Goal: Task Accomplishment & Management: Use online tool/utility

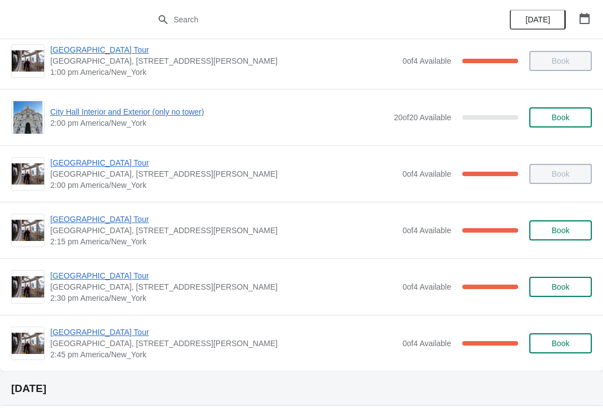
scroll to position [804, 0]
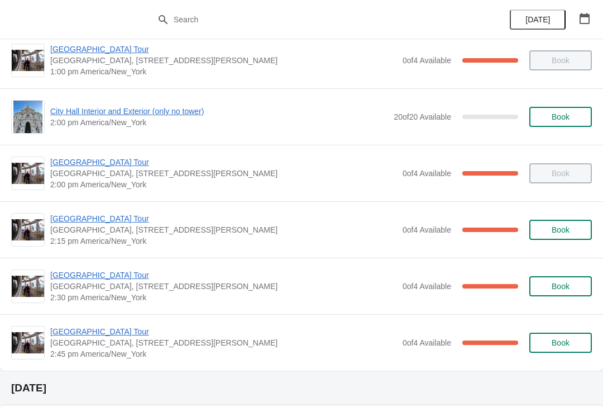
click at [120, 220] on span "[GEOGRAPHIC_DATA] Tour" at bounding box center [223, 218] width 347 height 11
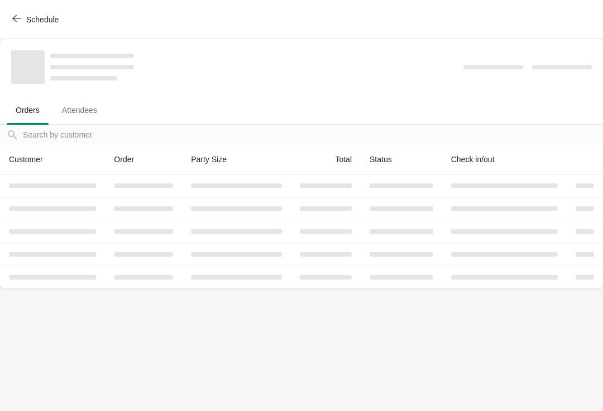
scroll to position [0, 0]
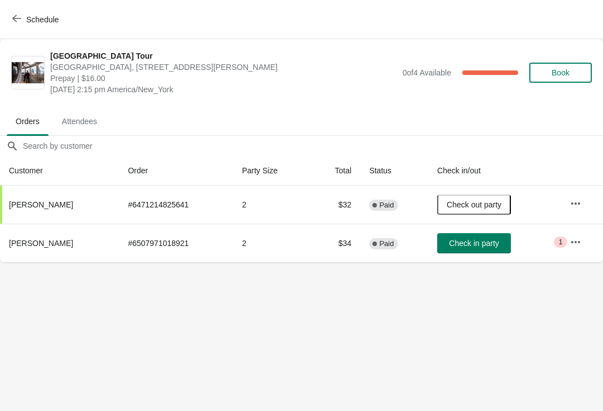
click at [20, 21] on icon "button" at bounding box center [16, 18] width 9 height 9
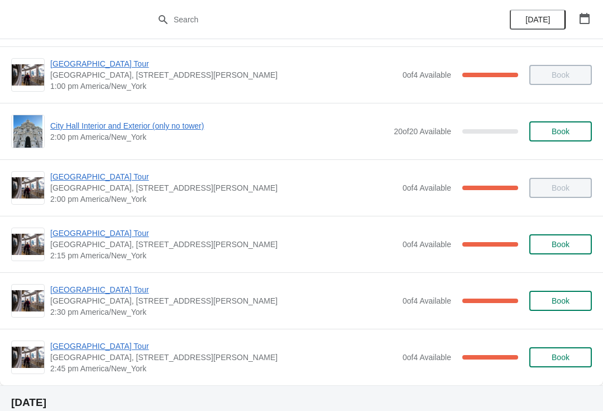
scroll to position [844, 0]
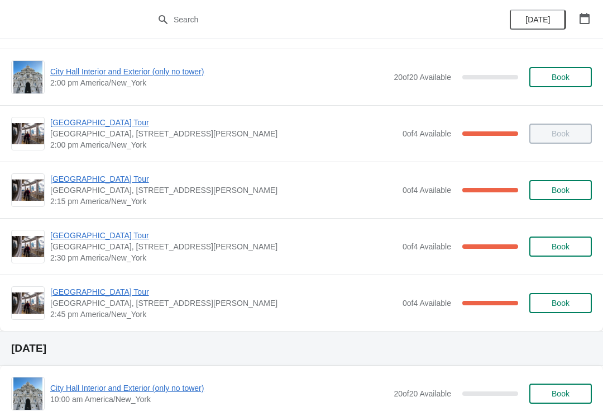
click at [57, 235] on span "[GEOGRAPHIC_DATA] Tour" at bounding box center [223, 235] width 347 height 11
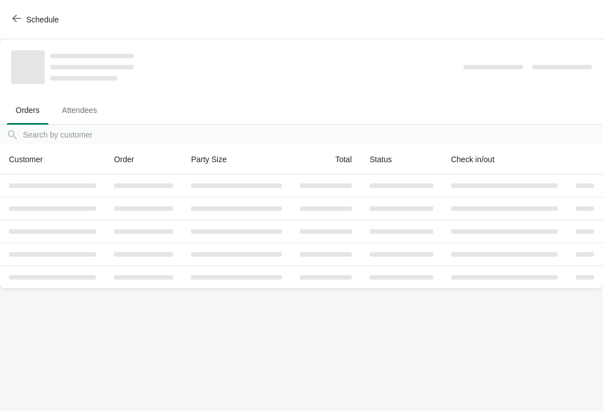
scroll to position [0, 0]
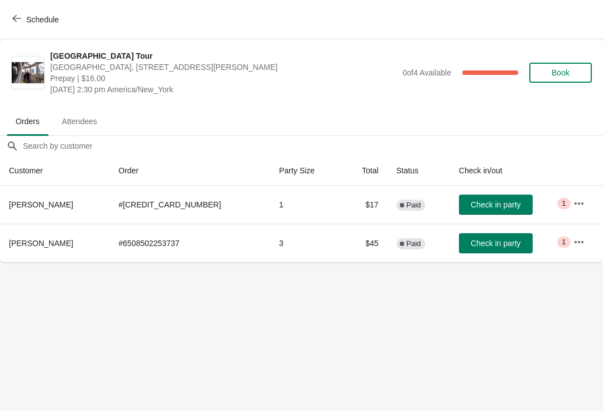
click at [6, 19] on button "Schedule" at bounding box center [37, 19] width 62 height 20
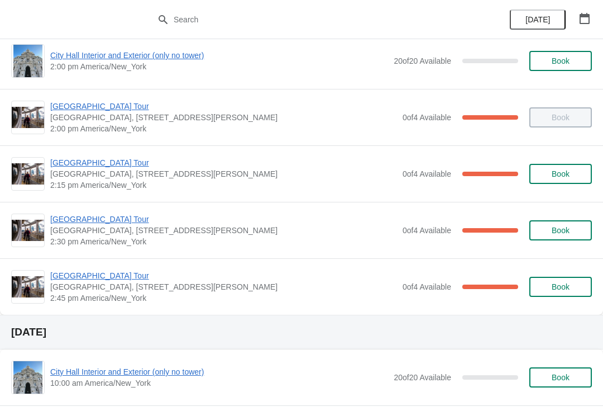
scroll to position [891, 0]
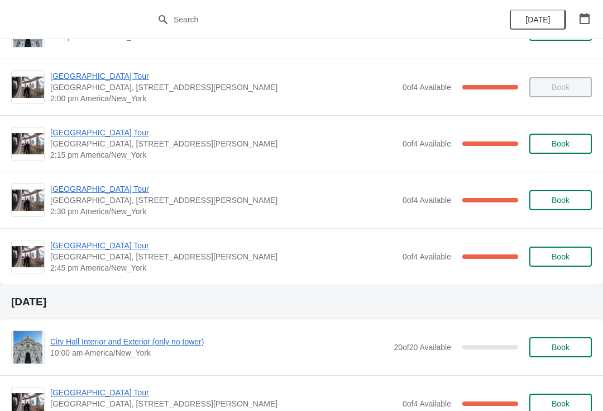
click at [89, 243] on span "[GEOGRAPHIC_DATA] Tour" at bounding box center [223, 245] width 347 height 11
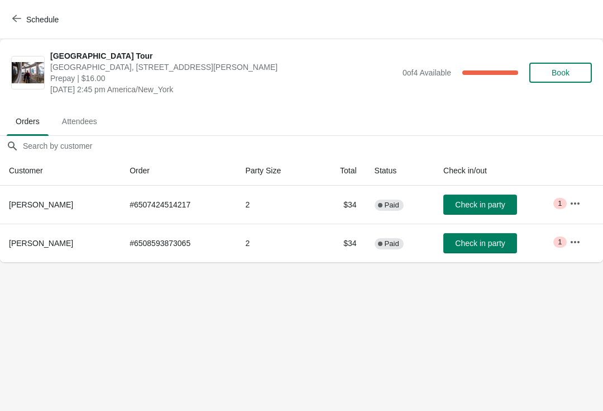
click at [17, 22] on icon "button" at bounding box center [16, 18] width 9 height 9
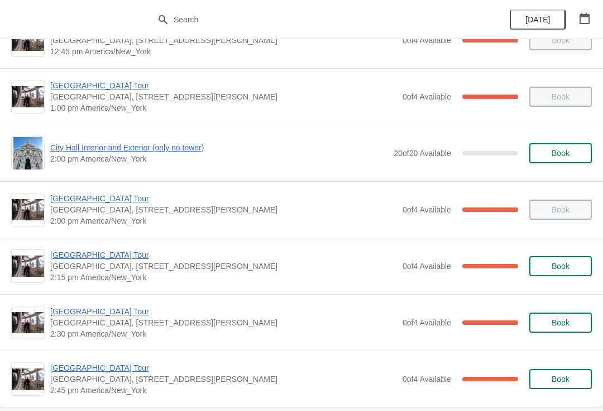
scroll to position [840, 0]
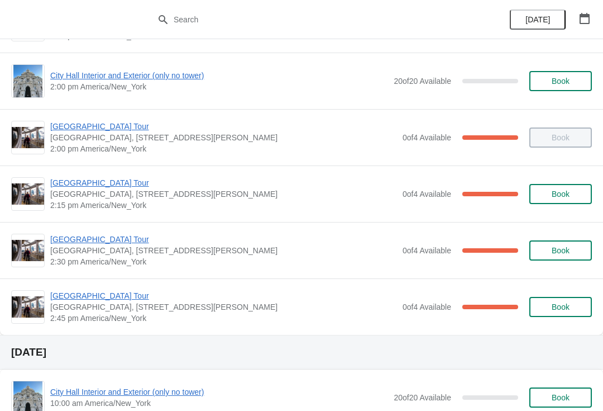
click at [121, 240] on span "[GEOGRAPHIC_DATA] Tour" at bounding box center [223, 239] width 347 height 11
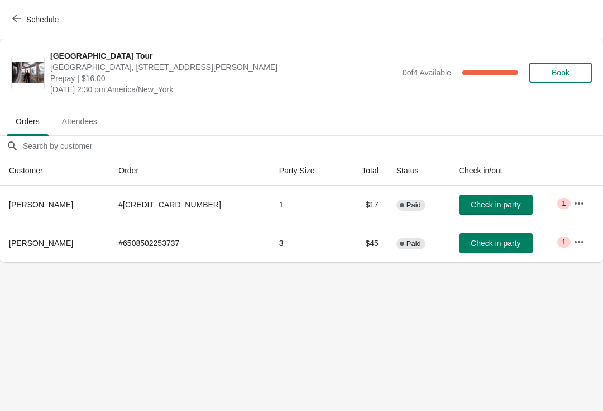
scroll to position [0, 0]
click at [489, 204] on span "Check in party" at bounding box center [496, 204] width 50 height 9
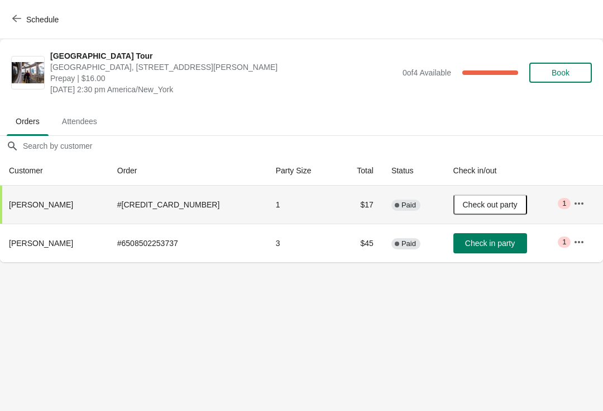
click at [6, 19] on button "Schedule" at bounding box center [37, 19] width 62 height 20
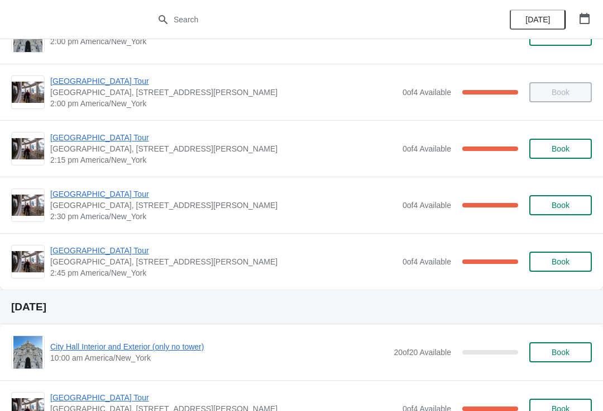
scroll to position [906, 0]
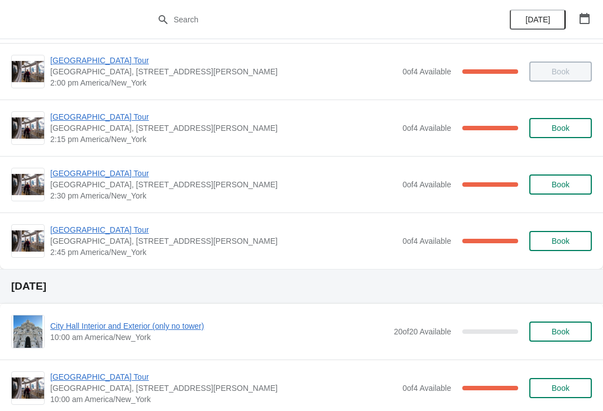
click at [113, 230] on span "[GEOGRAPHIC_DATA] Tour" at bounding box center [223, 229] width 347 height 11
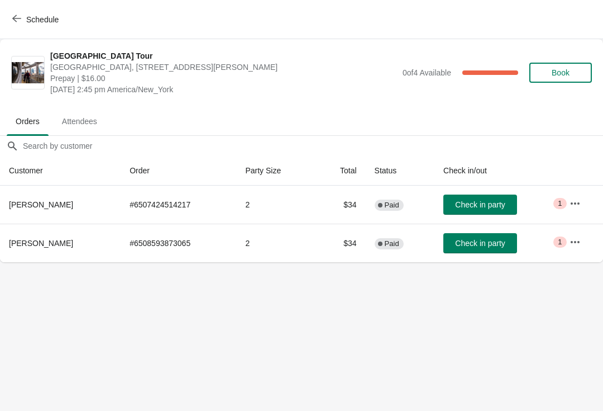
scroll to position [0, 0]
click at [478, 245] on span "Check in party" at bounding box center [480, 243] width 50 height 9
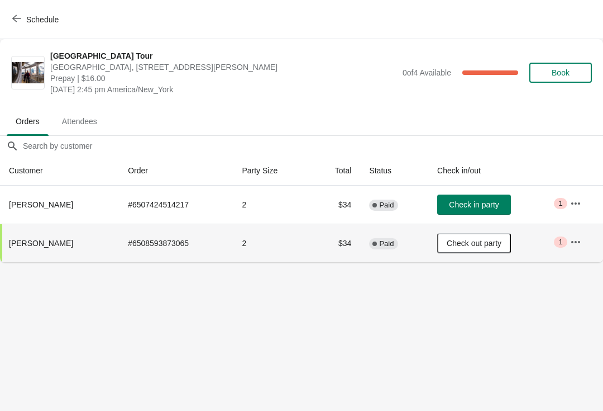
click at [22, 23] on span "Schedule" at bounding box center [37, 19] width 44 height 11
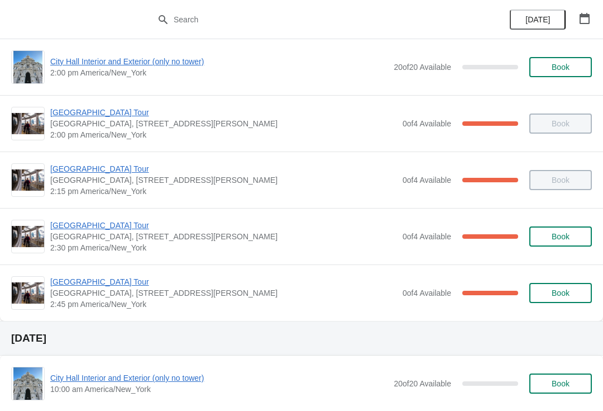
scroll to position [873, 0]
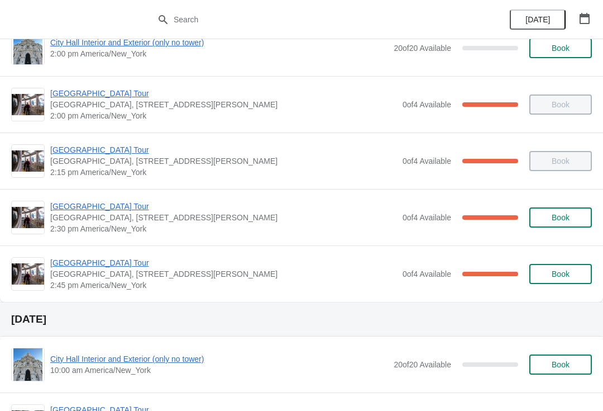
click at [85, 203] on span "[GEOGRAPHIC_DATA] Tour" at bounding box center [223, 206] width 347 height 11
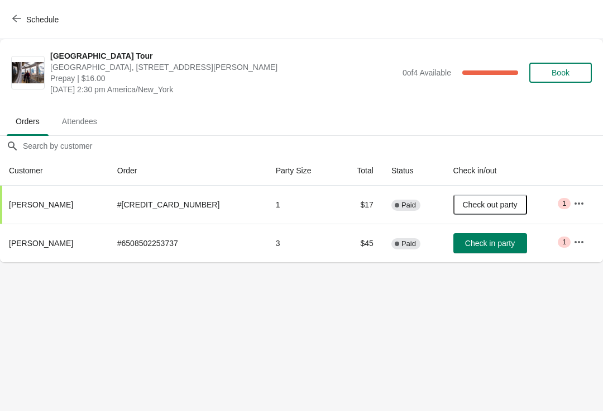
click at [20, 25] on button "Schedule" at bounding box center [37, 19] width 62 height 20
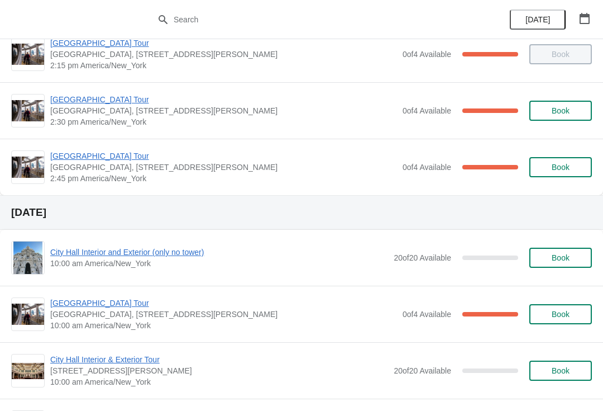
scroll to position [1001, 0]
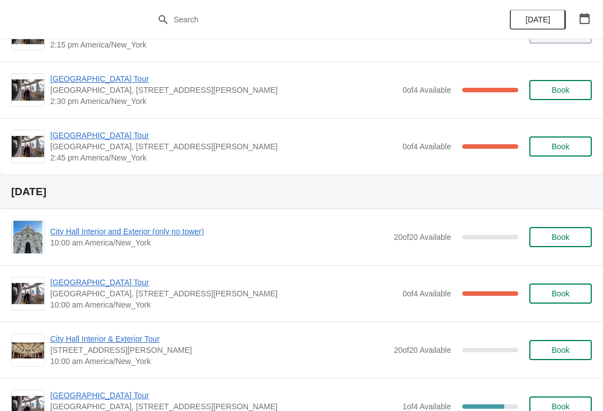
click at [65, 140] on span "[GEOGRAPHIC_DATA] Tour" at bounding box center [223, 135] width 347 height 11
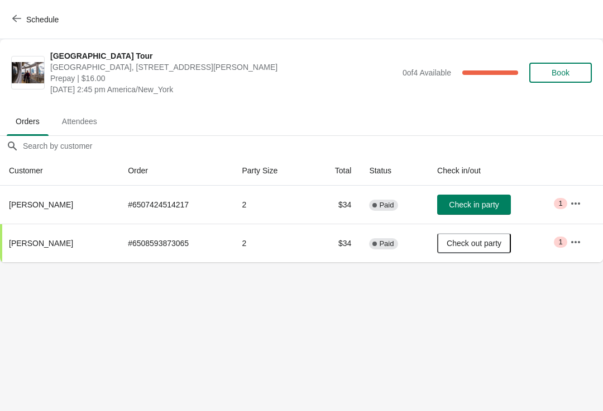
click at [18, 15] on icon "button" at bounding box center [16, 18] width 9 height 9
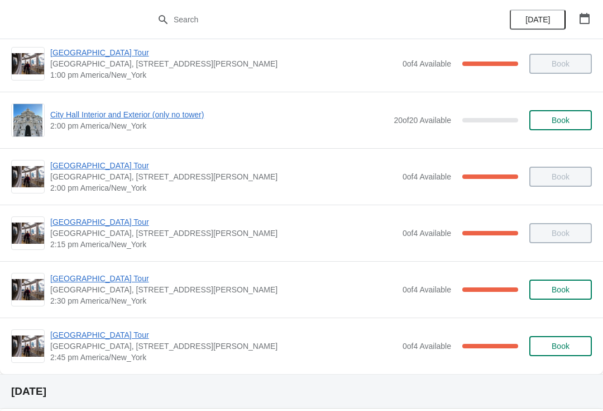
scroll to position [803, 0]
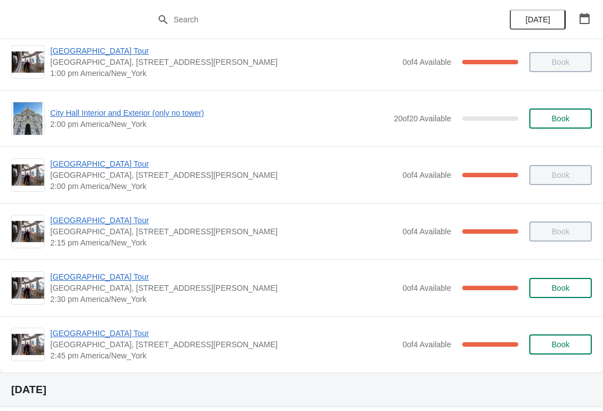
click at [113, 337] on span "[GEOGRAPHIC_DATA] Tour" at bounding box center [223, 332] width 347 height 11
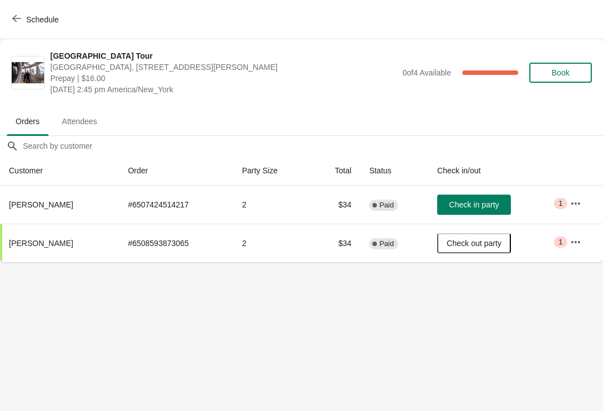
scroll to position [0, 0]
